Goal: Task Accomplishment & Management: Use online tool/utility

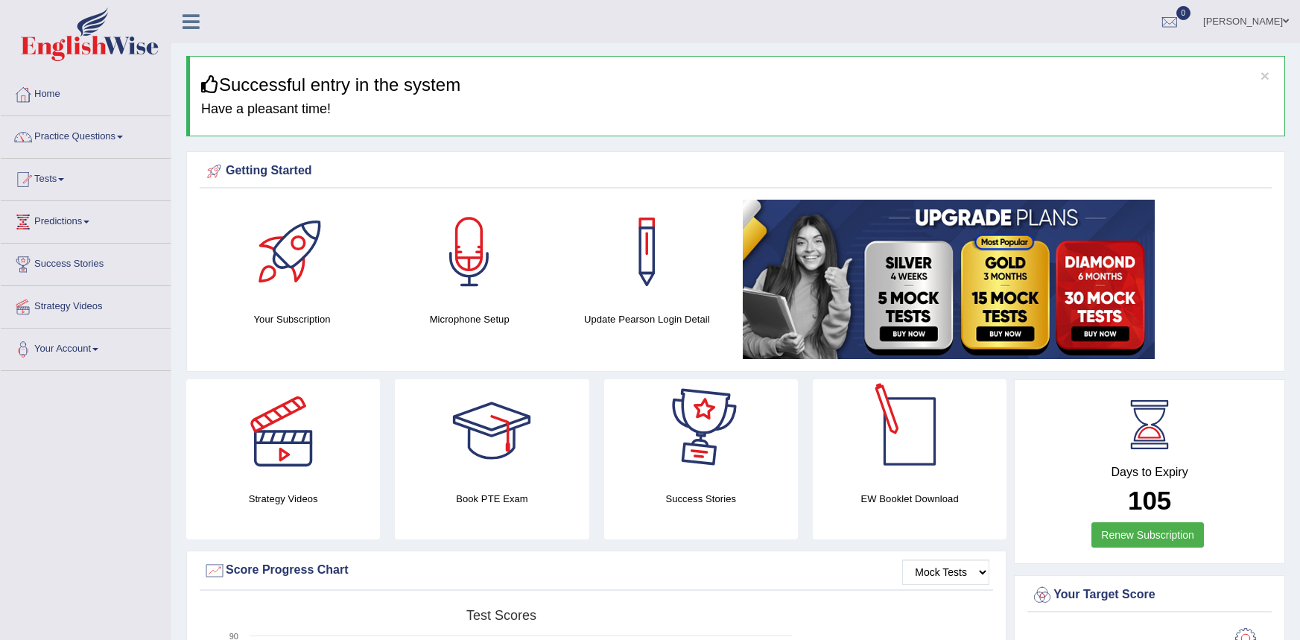
click at [923, 410] on div at bounding box center [910, 431] width 104 height 104
click at [123, 137] on span at bounding box center [120, 137] width 6 height 3
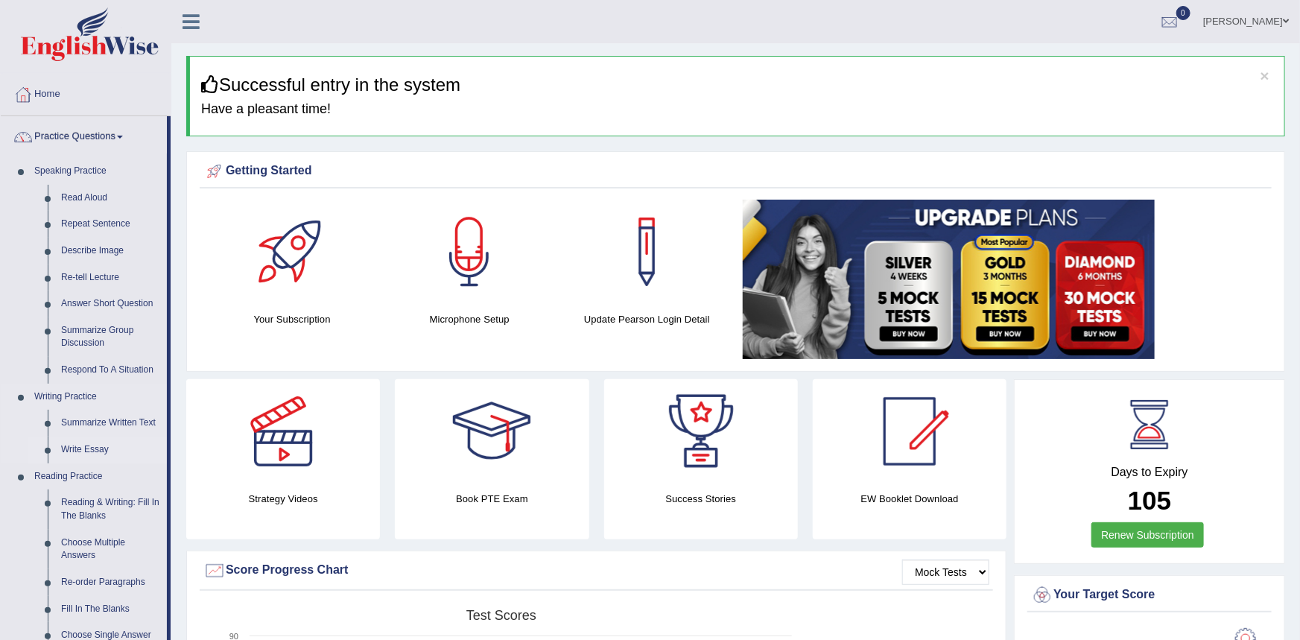
click at [85, 454] on link "Write Essay" at bounding box center [110, 450] width 113 height 27
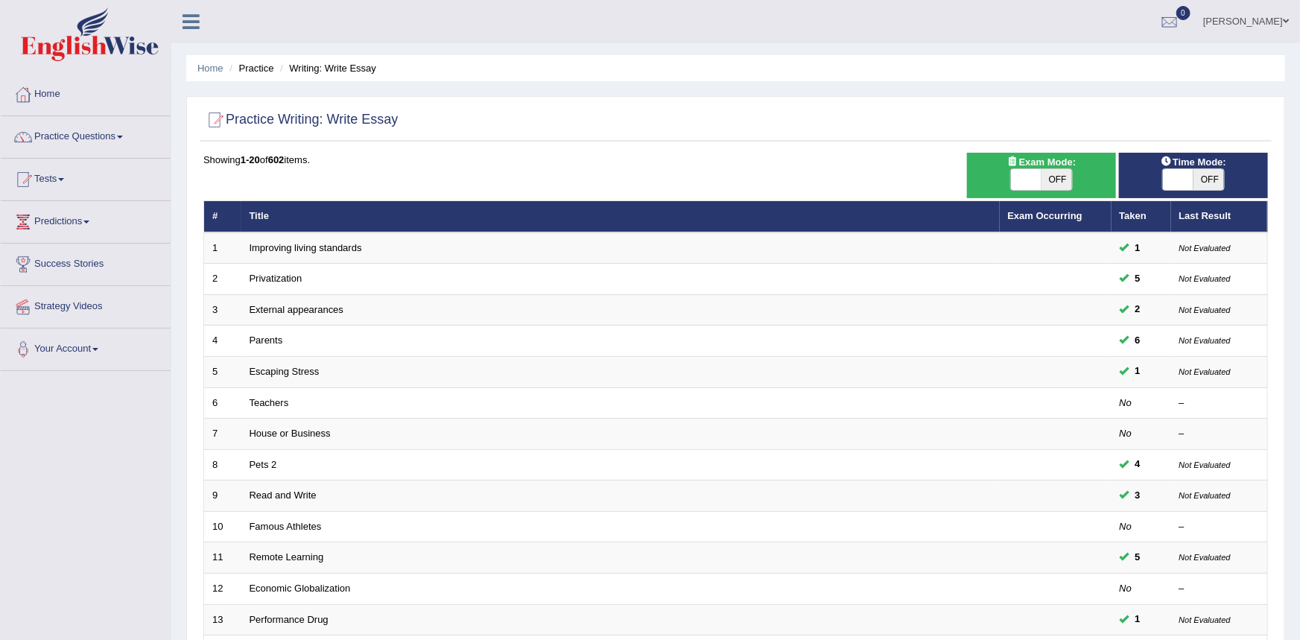
click at [326, 248] on link "Improving living standards" at bounding box center [306, 247] width 113 height 11
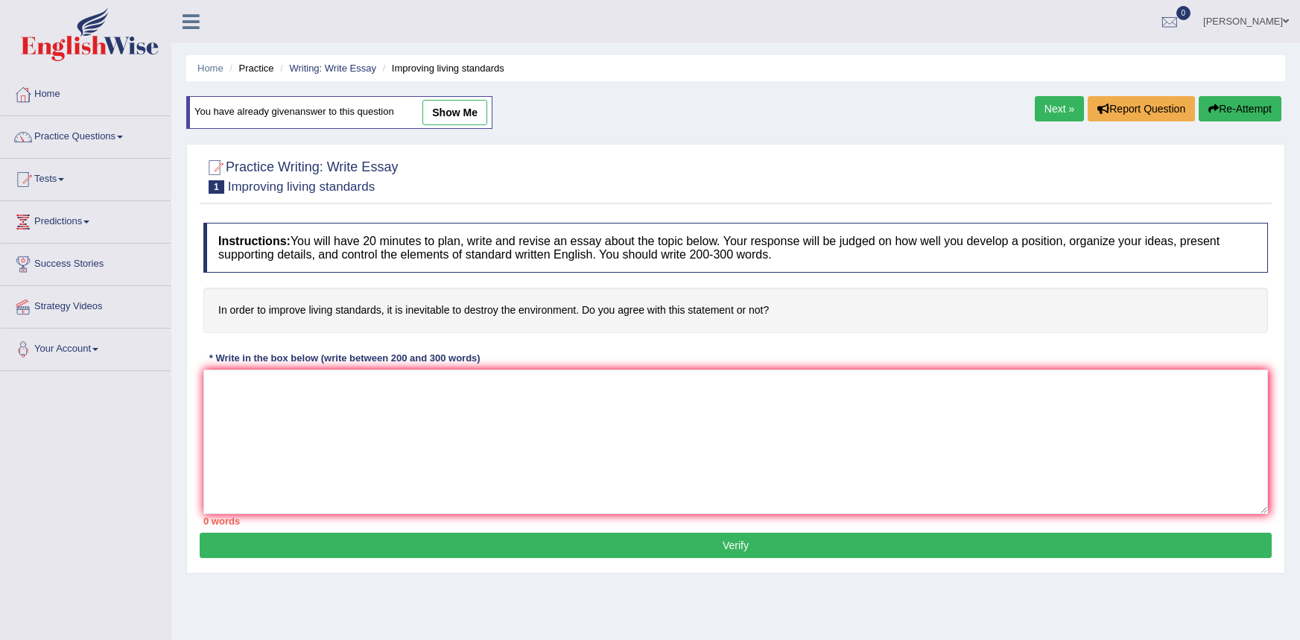
click at [349, 399] on textarea at bounding box center [735, 442] width 1065 height 145
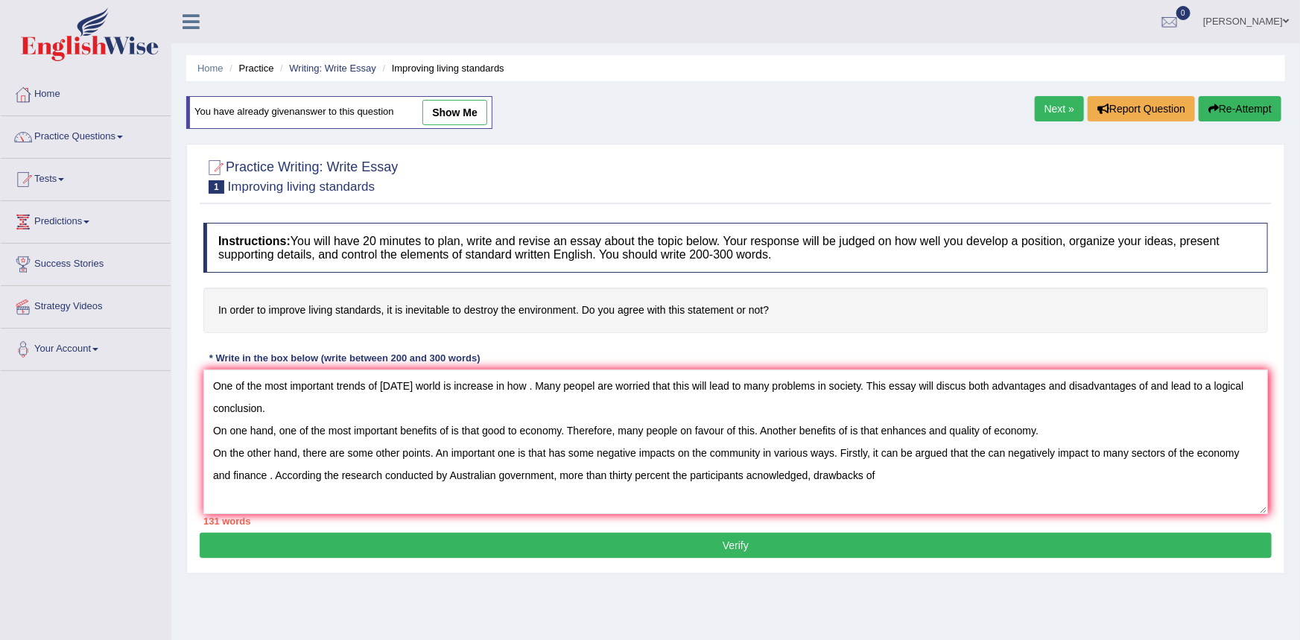
type textarea "One of the most important trends of today's world is increase in how . Many peo…"
click at [1235, 112] on button "Re-Attempt" at bounding box center [1240, 108] width 83 height 25
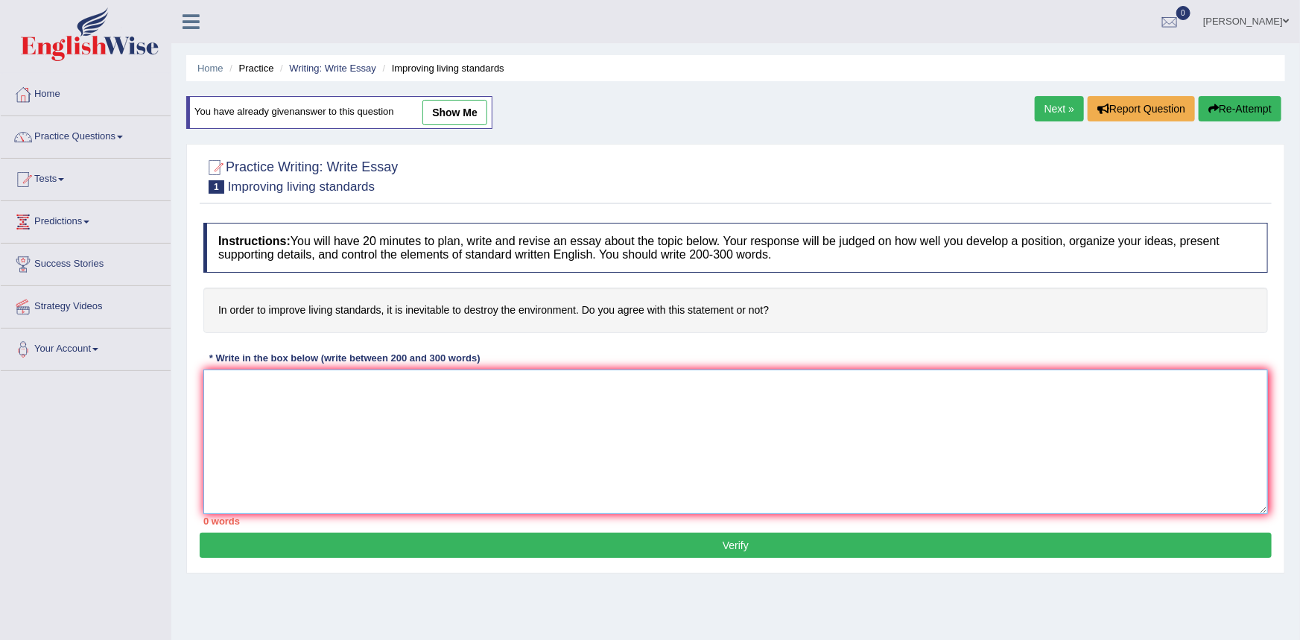
click at [251, 403] on textarea at bounding box center [735, 442] width 1065 height 145
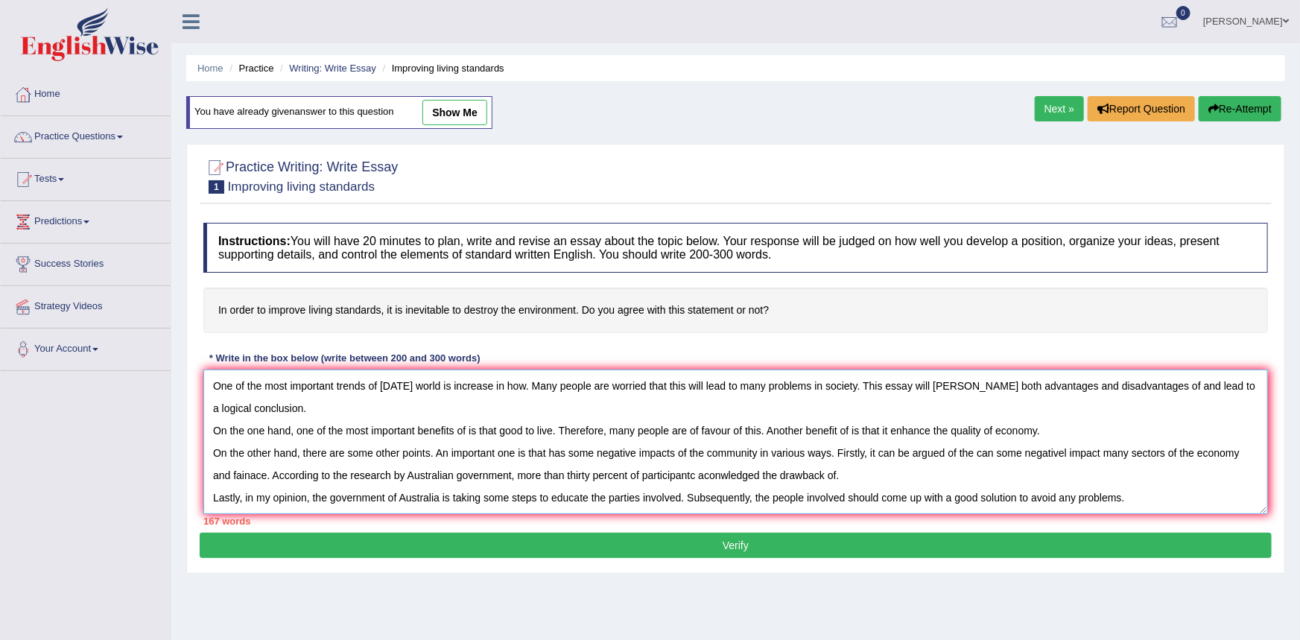
type textarea "One of the most important trends of [DATE] world is increase in how. Many peopl…"
